Goal: Go to known website: Access a specific website the user already knows

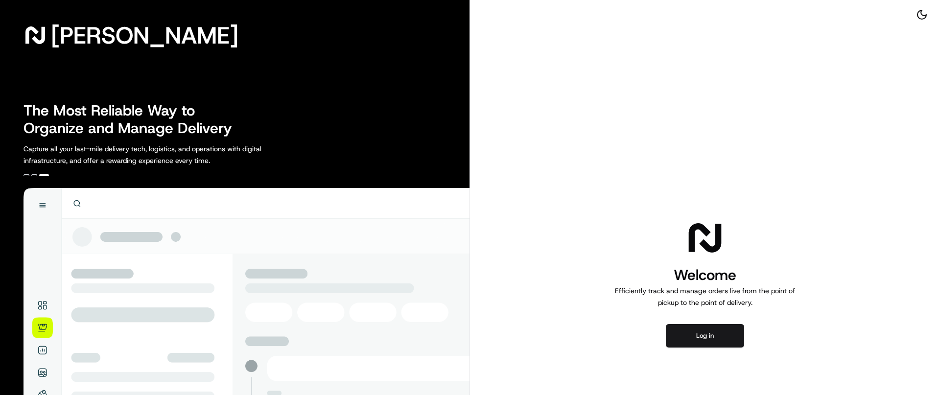
click at [52, 62] on div "[PERSON_NAME] The Most Reliable Way to Organize and Manage Delivery Capture all…" at bounding box center [235, 283] width 470 height 566
click at [681, 340] on button "Log in" at bounding box center [705, 336] width 78 height 24
